Goal: Task Accomplishment & Management: Manage account settings

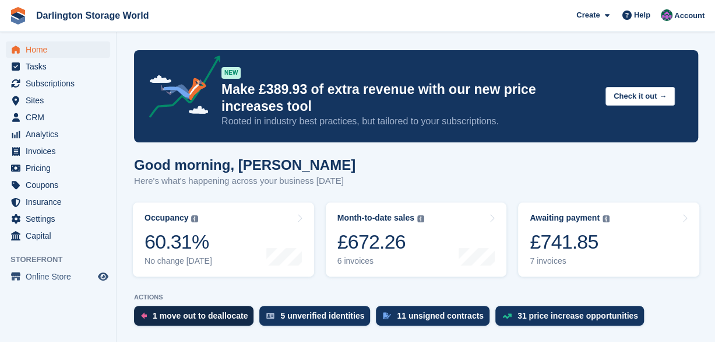
click at [198, 313] on div "1 move out to deallocate" at bounding box center [200, 315] width 95 height 9
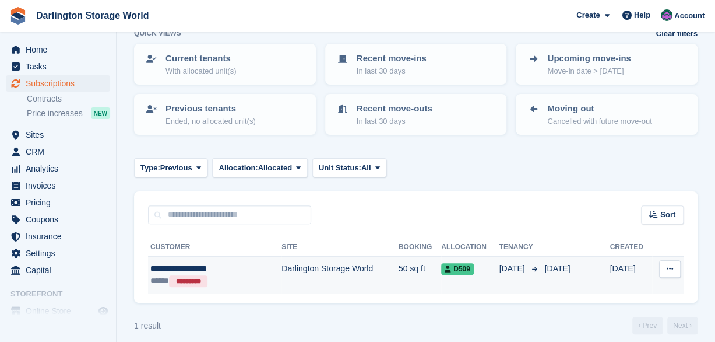
scroll to position [77, 0]
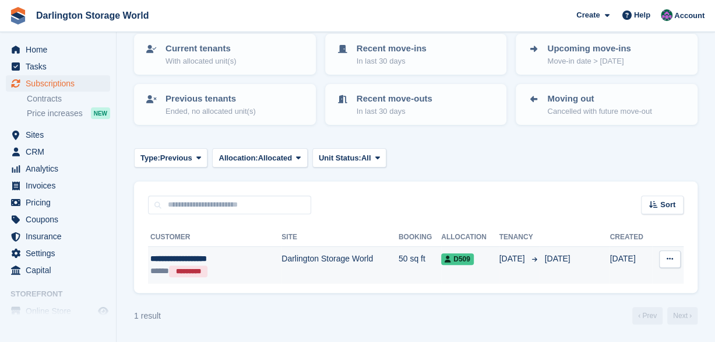
click at [667, 255] on icon at bounding box center [670, 259] width 6 height 8
click at [444, 259] on span "D509" at bounding box center [457, 259] width 33 height 12
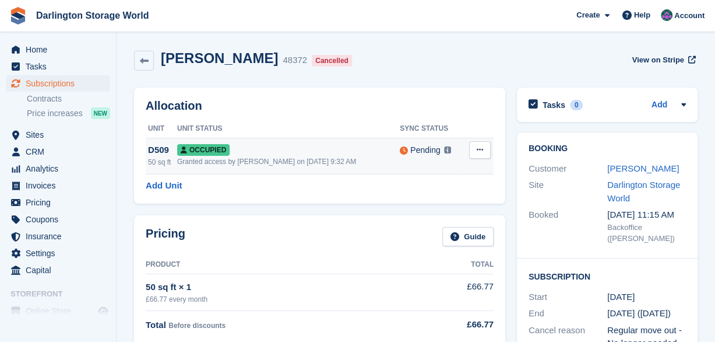
click at [479, 153] on icon at bounding box center [480, 150] width 6 height 8
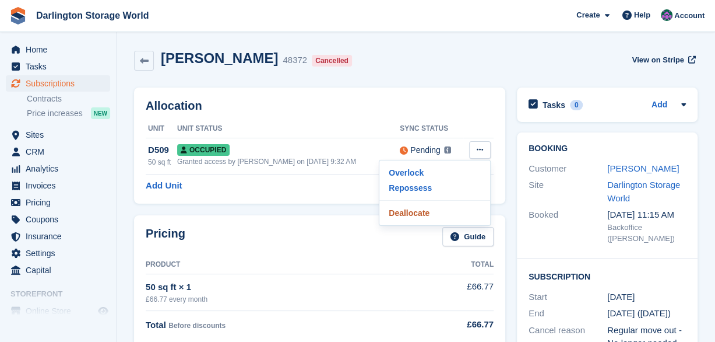
drag, startPoint x: 404, startPoint y: 213, endPoint x: 403, endPoint y: 60, distance: 153.3
click at [404, 213] on p "Deallocate" at bounding box center [434, 212] width 101 height 15
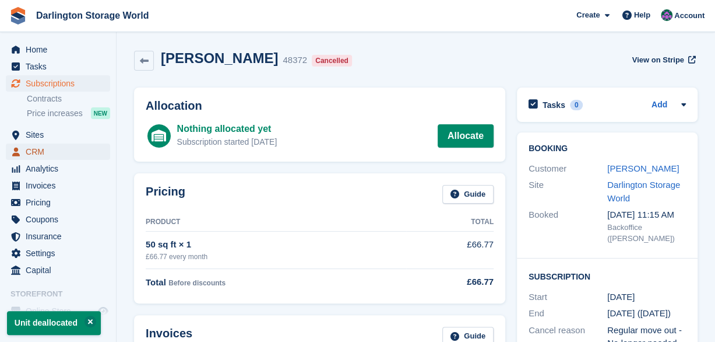
click at [30, 155] on span "CRM" at bounding box center [61, 151] width 70 height 16
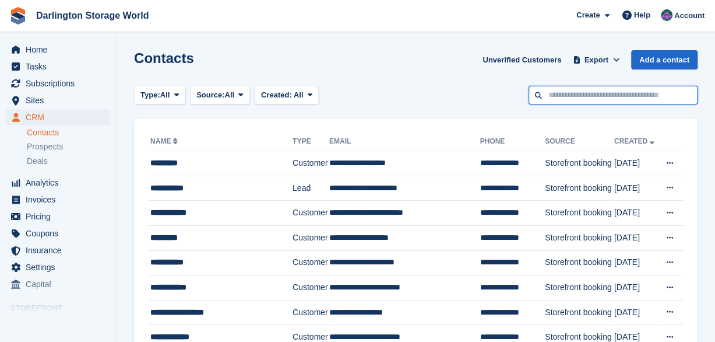
click at [560, 89] on input "text" at bounding box center [613, 95] width 169 height 19
type input "*****"
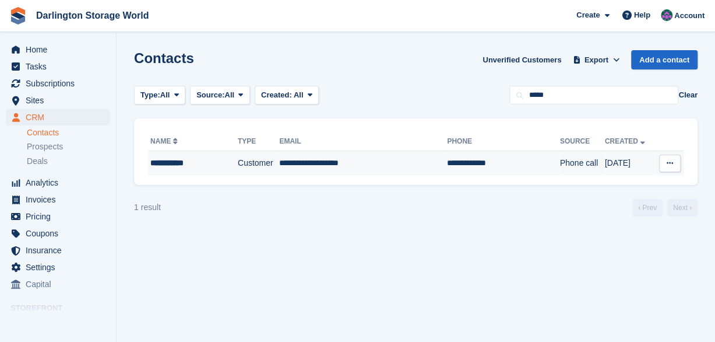
click at [244, 166] on td "Customer" at bounding box center [258, 163] width 41 height 24
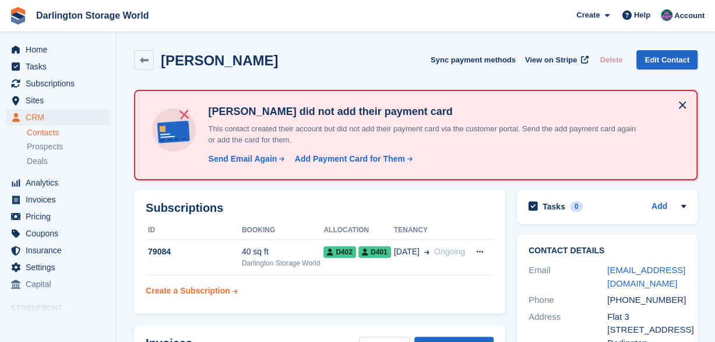
click at [181, 289] on div "Create a Subscription" at bounding box center [188, 290] width 85 height 12
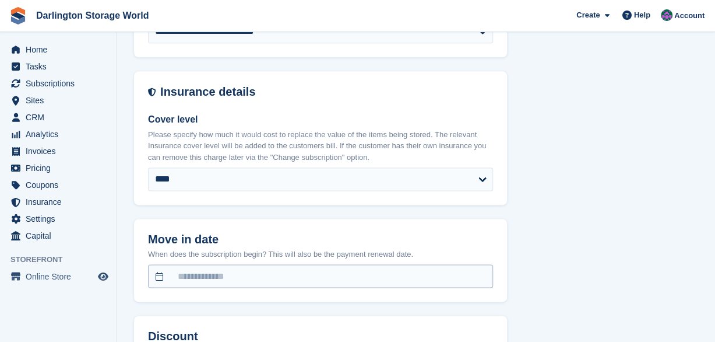
scroll to position [816, 0]
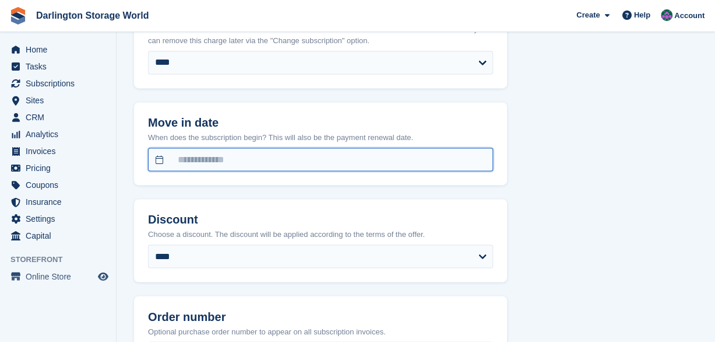
click at [161, 159] on input "text" at bounding box center [320, 158] width 345 height 23
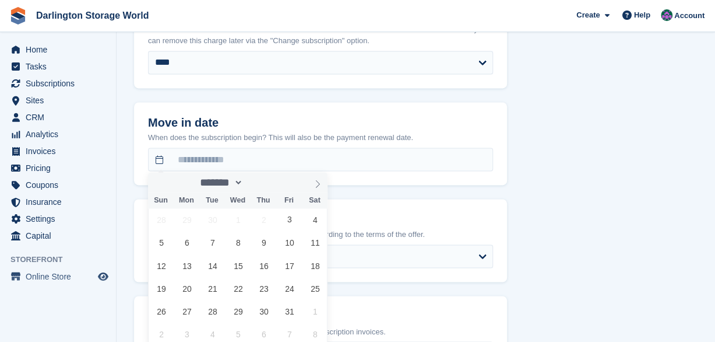
click at [233, 218] on span "1" at bounding box center [238, 219] width 23 height 23
click at [288, 216] on span "3" at bounding box center [289, 219] width 23 height 23
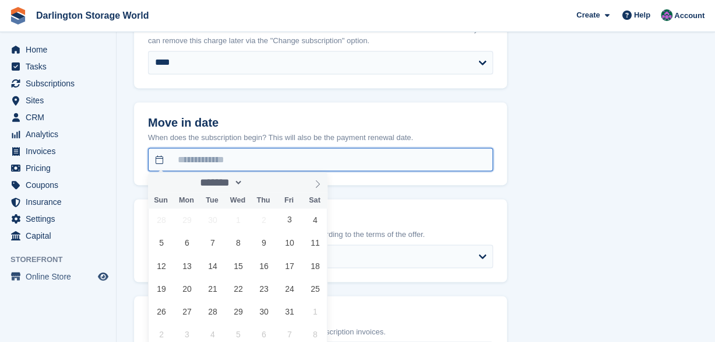
type input "**********"
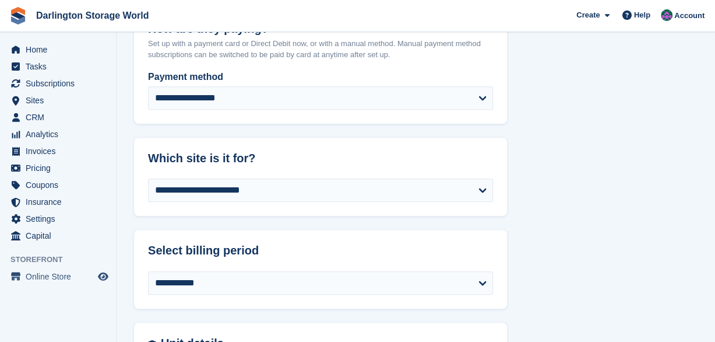
scroll to position [0, 0]
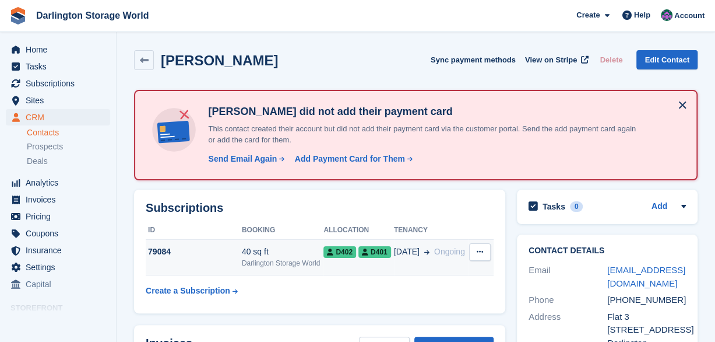
click at [344, 252] on span "D402" at bounding box center [339, 252] width 33 height 12
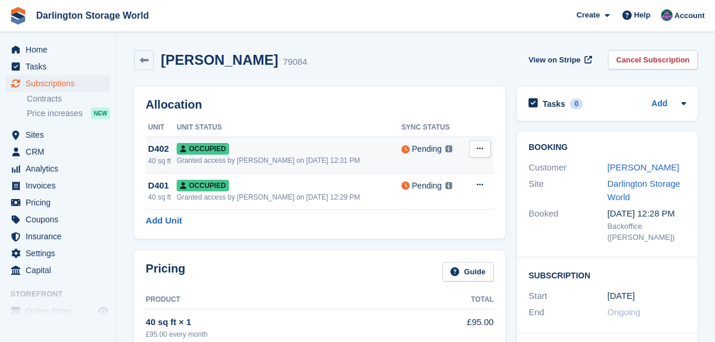
click at [479, 146] on icon at bounding box center [480, 149] width 6 height 8
click at [481, 147] on icon at bounding box center [480, 149] width 6 height 8
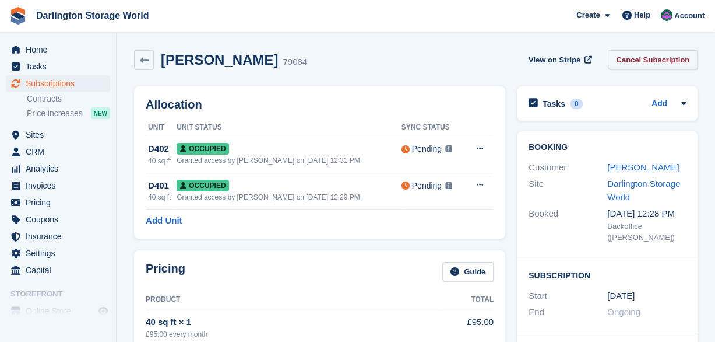
click at [660, 57] on link "Cancel Subscription" at bounding box center [653, 59] width 90 height 19
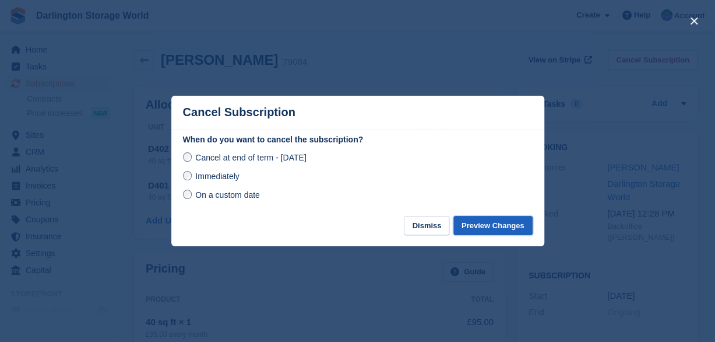
click at [479, 223] on button "Preview Changes" at bounding box center [492, 225] width 79 height 19
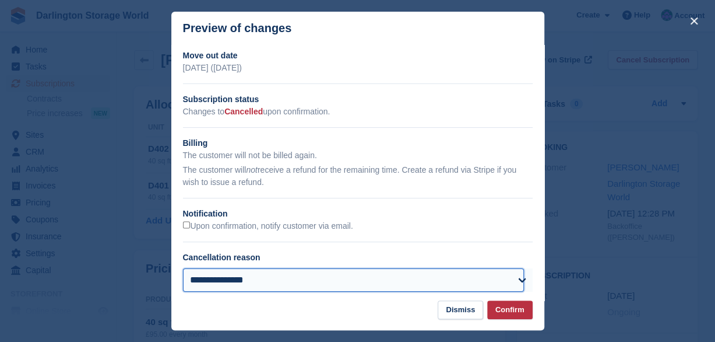
click at [512, 277] on select "**********" at bounding box center [353, 279] width 341 height 23
select select "**********"
click at [183, 270] on select "**********" at bounding box center [353, 279] width 341 height 23
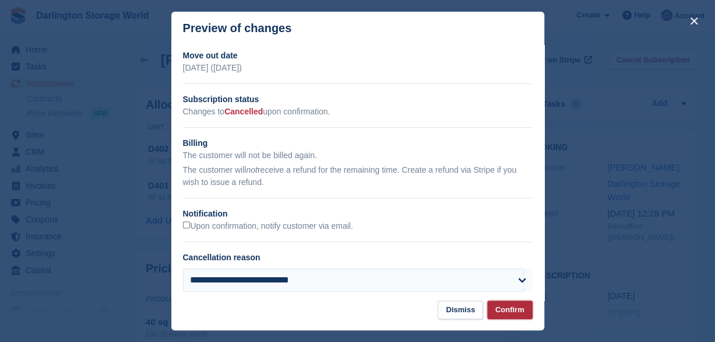
click at [518, 312] on button "Confirm" at bounding box center [509, 309] width 45 height 19
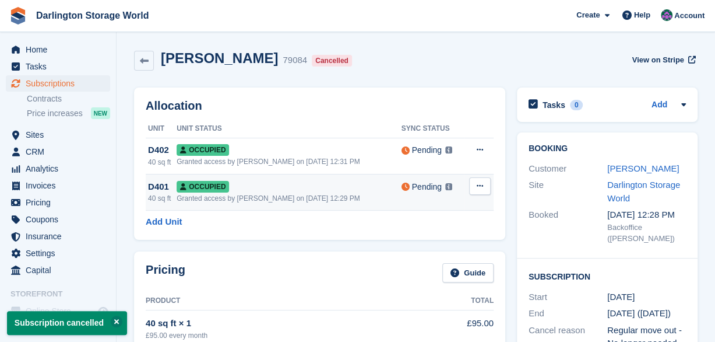
click at [212, 188] on span "Occupied" at bounding box center [203, 187] width 52 height 12
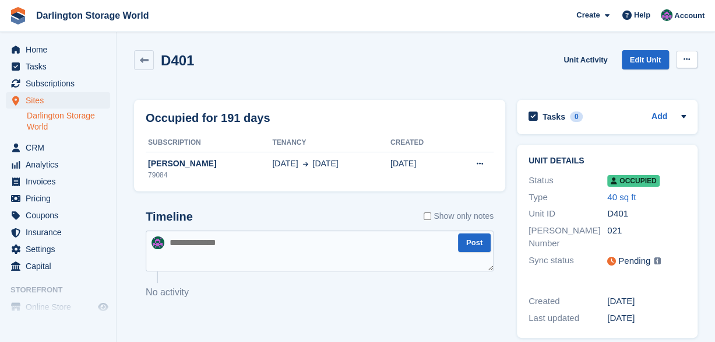
click at [684, 58] on icon at bounding box center [687, 59] width 6 height 8
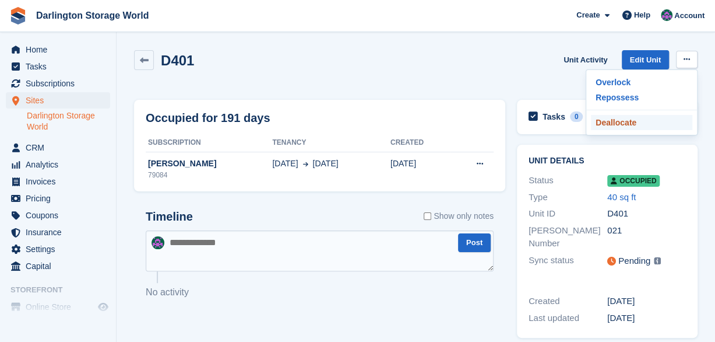
click at [619, 120] on p "Deallocate" at bounding box center [641, 122] width 101 height 15
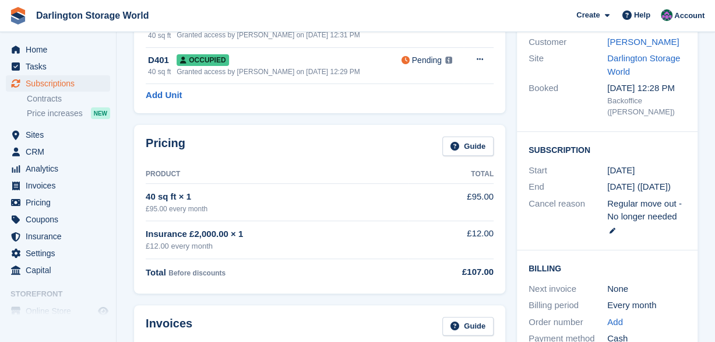
scroll to position [56, 0]
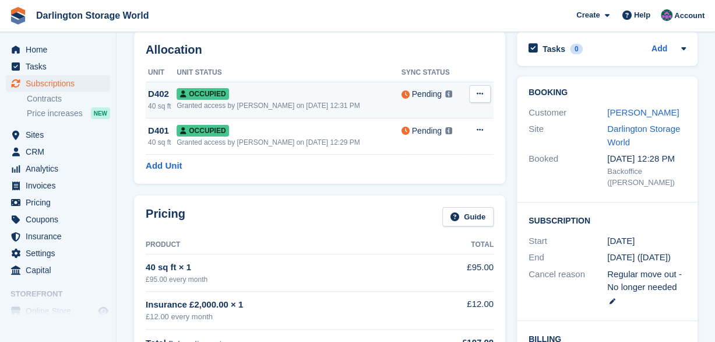
click at [201, 91] on span "Occupied" at bounding box center [203, 94] width 52 height 12
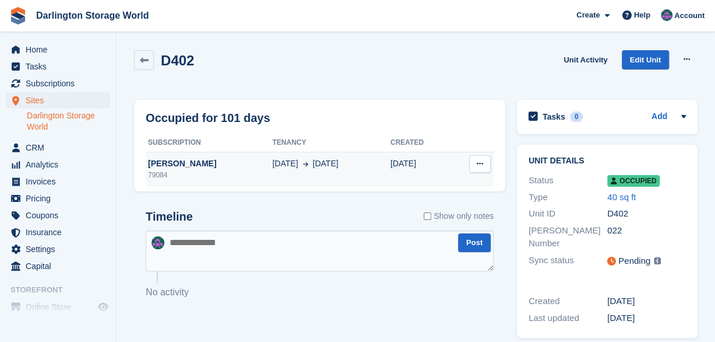
click at [483, 163] on icon at bounding box center [480, 164] width 6 height 8
click at [412, 185] on p "Deallocate" at bounding box center [434, 186] width 101 height 15
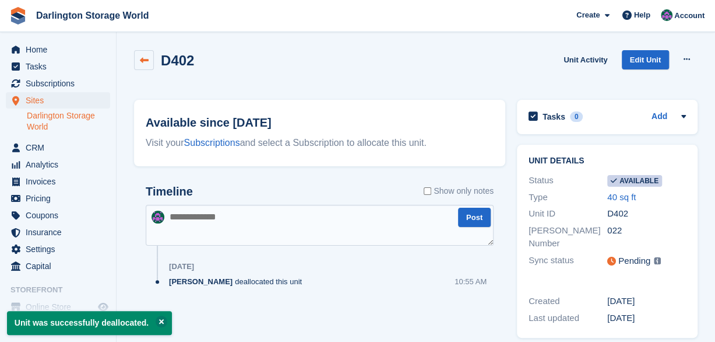
click at [145, 59] on icon at bounding box center [144, 60] width 9 height 9
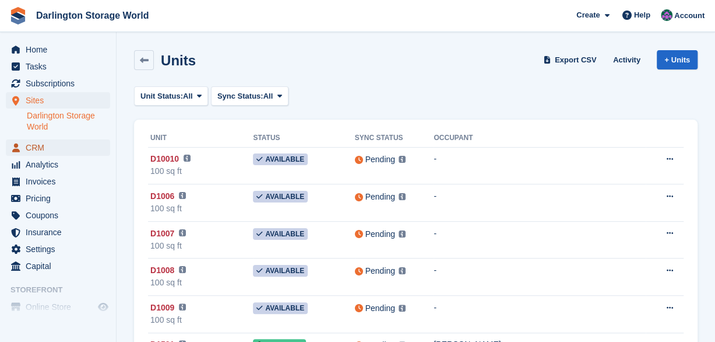
click at [46, 153] on span "CRM" at bounding box center [61, 147] width 70 height 16
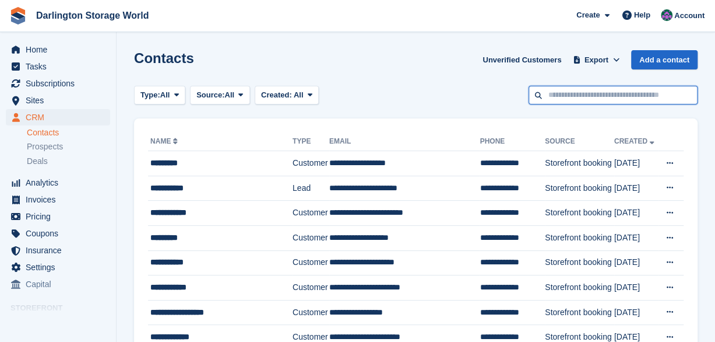
click at [593, 101] on input "text" at bounding box center [613, 95] width 169 height 19
type input "*****"
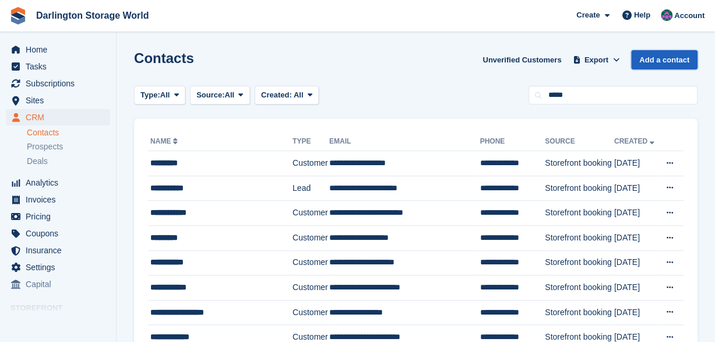
click at [663, 58] on link "Add a contact" at bounding box center [664, 59] width 66 height 19
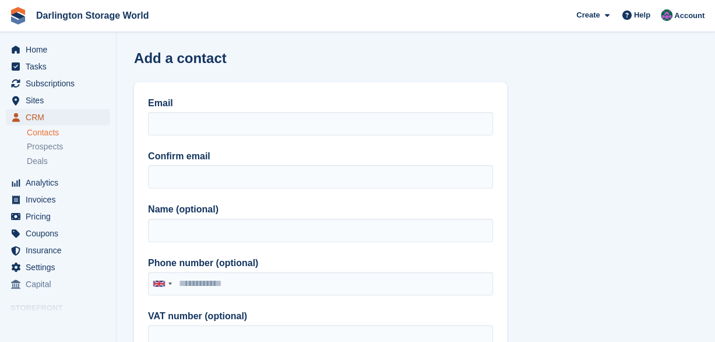
click at [36, 112] on span "CRM" at bounding box center [61, 117] width 70 height 16
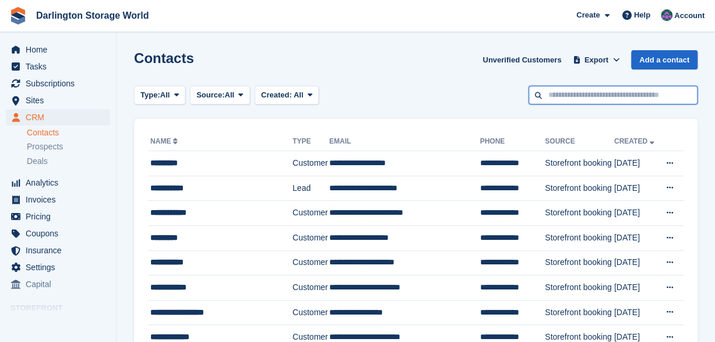
click at [555, 93] on input "text" at bounding box center [613, 95] width 169 height 19
type input "*****"
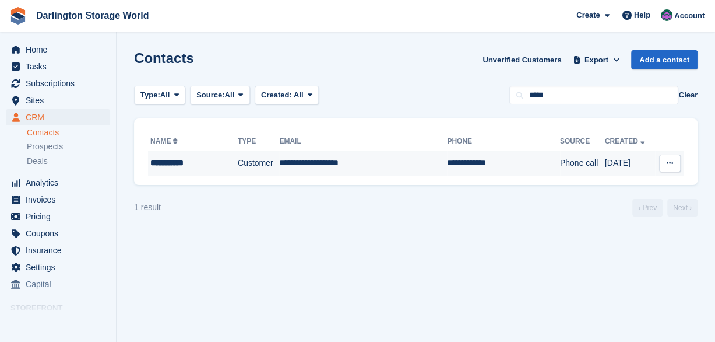
click at [189, 162] on div "**********" at bounding box center [187, 163] width 74 height 12
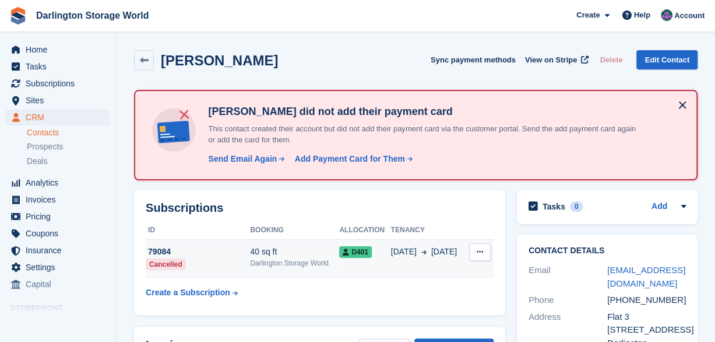
click at [361, 251] on span "D401" at bounding box center [355, 252] width 33 height 12
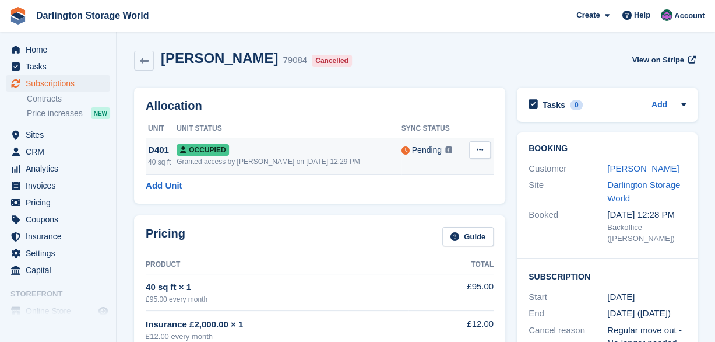
click at [482, 150] on icon at bounding box center [480, 150] width 6 height 8
click at [410, 216] on p "Deallocate" at bounding box center [434, 212] width 101 height 15
